Goal: Transaction & Acquisition: Download file/media

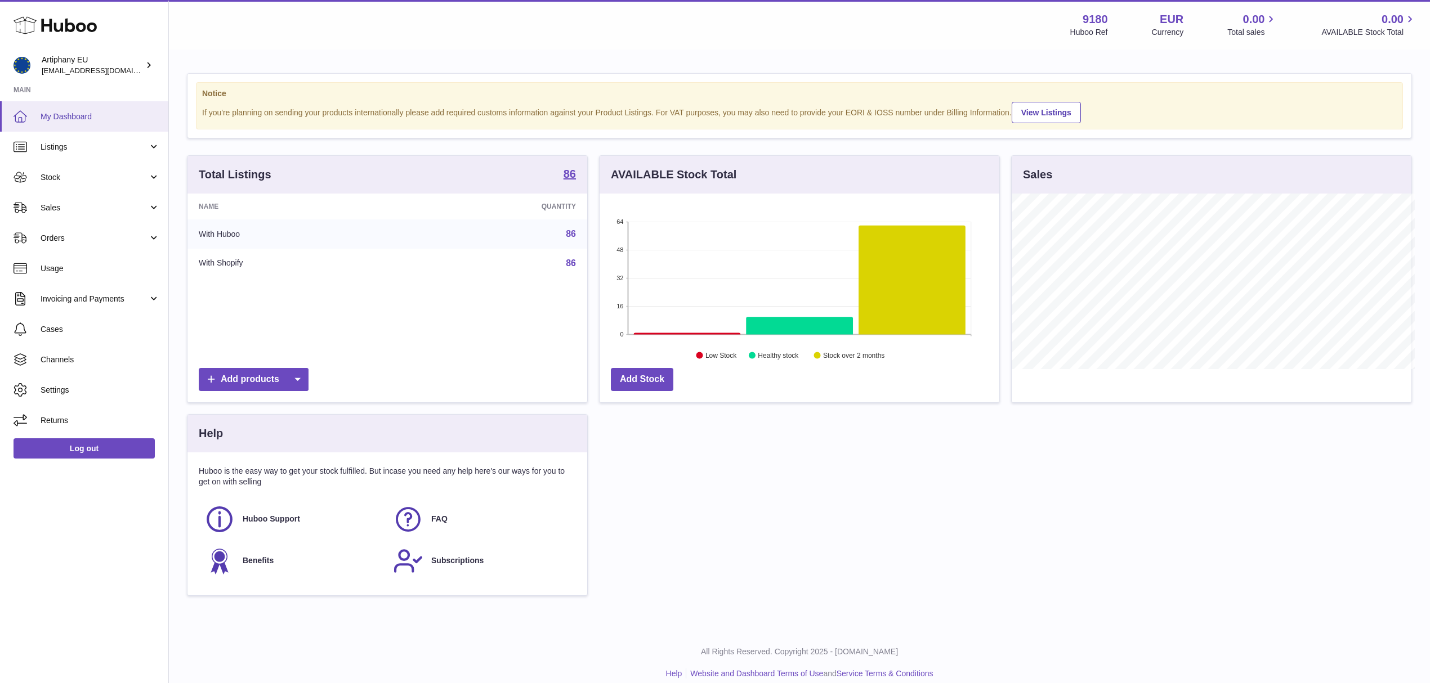
scroll to position [176, 399]
click at [88, 294] on span "Invoicing and Payments" at bounding box center [95, 299] width 108 height 11
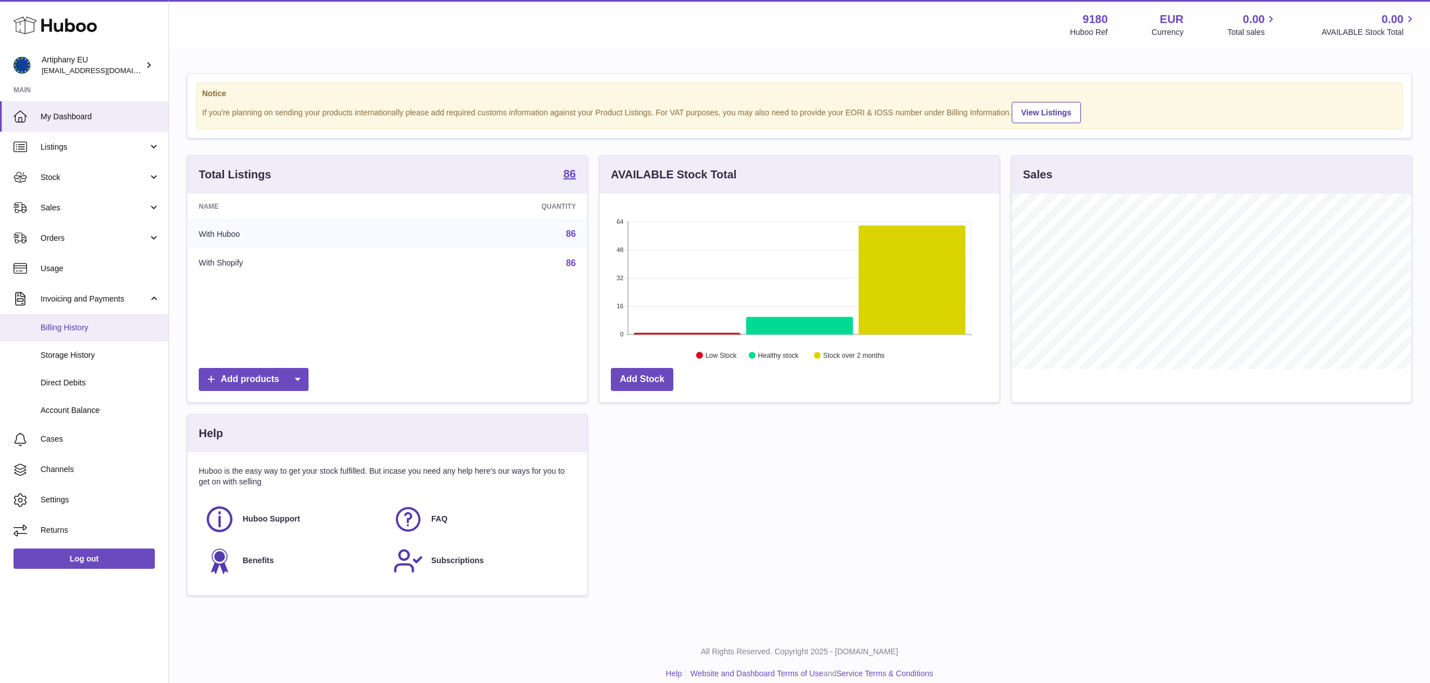
click at [88, 323] on span "Billing History" at bounding box center [100, 328] width 119 height 11
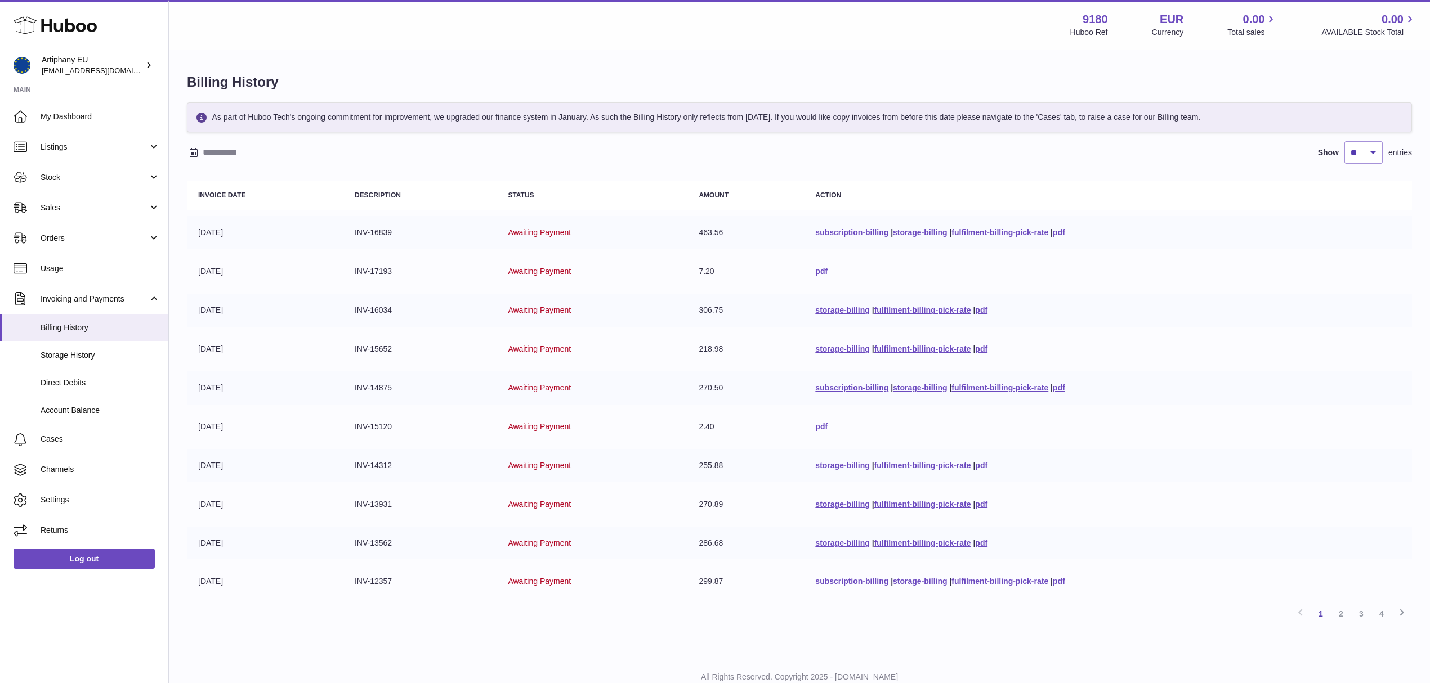
click at [1065, 230] on link "pdf" at bounding box center [1059, 232] width 12 height 9
click at [815, 269] on link "pdf" at bounding box center [821, 271] width 12 height 9
click at [978, 307] on link "pdf" at bounding box center [981, 310] width 12 height 9
